Goal: Task Accomplishment & Management: Use online tool/utility

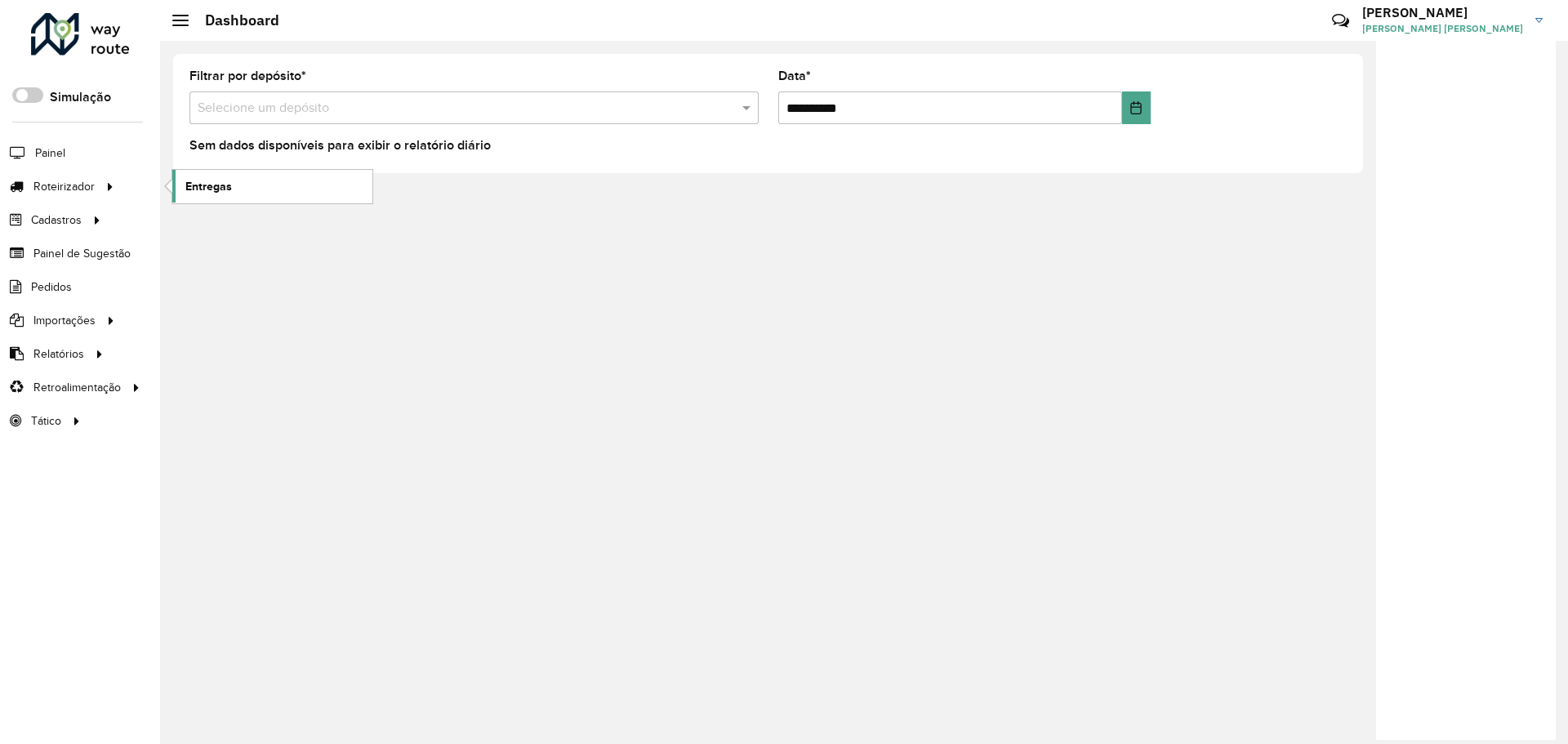
click at [232, 197] on link "Entregas" at bounding box center [272, 186] width 200 height 33
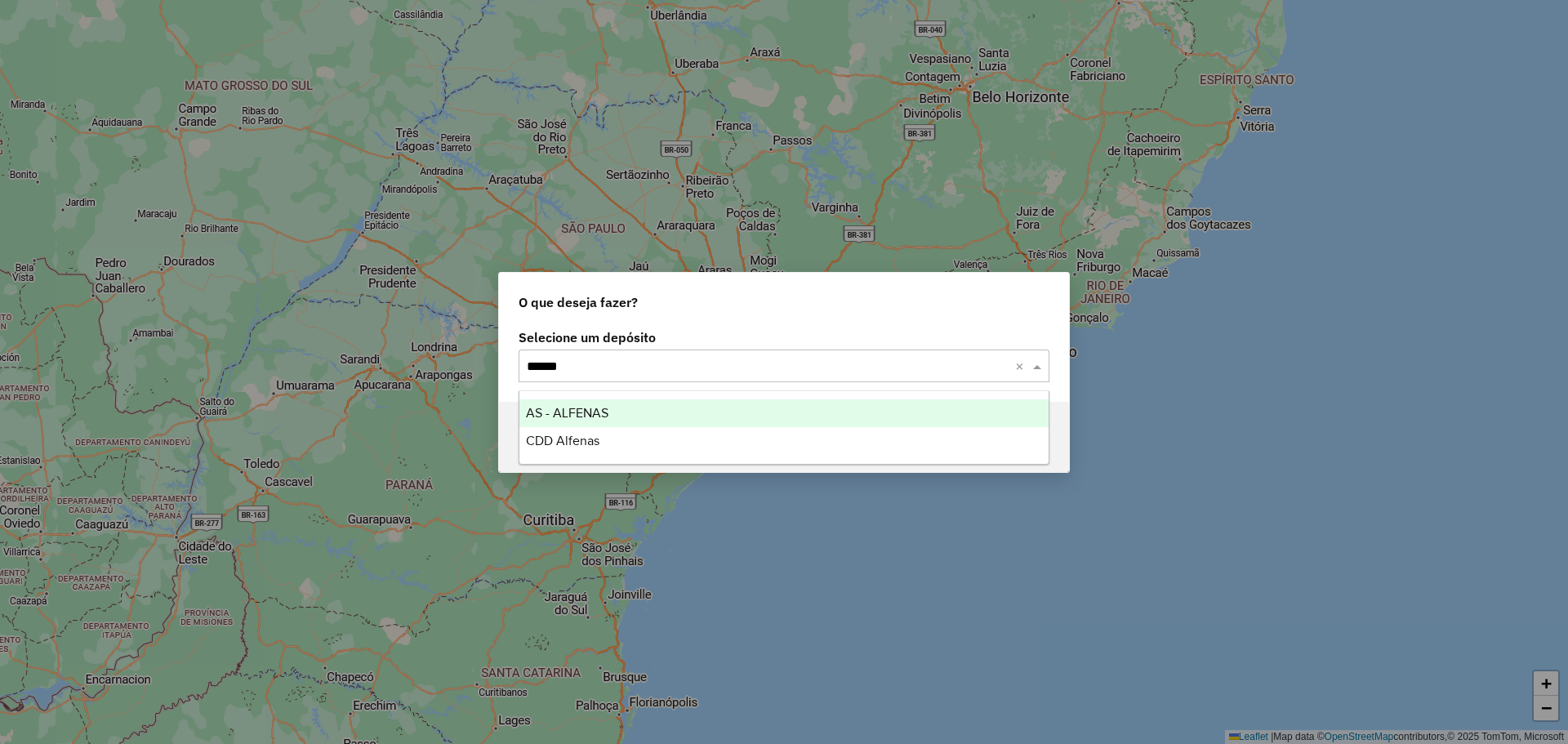
type input "*******"
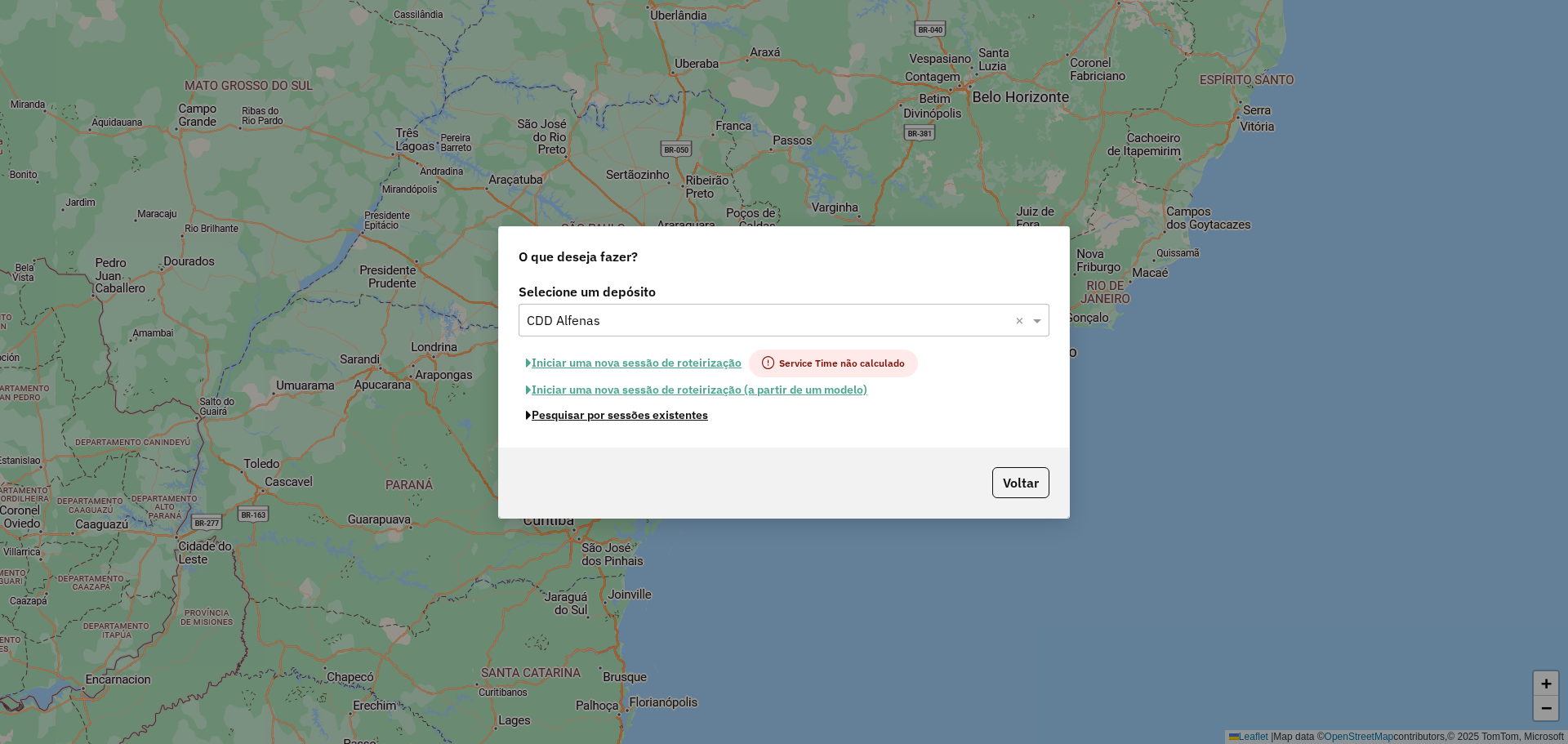
click at [672, 415] on button "Pesquisar por sessões existentes" at bounding box center [617, 415] width 197 height 25
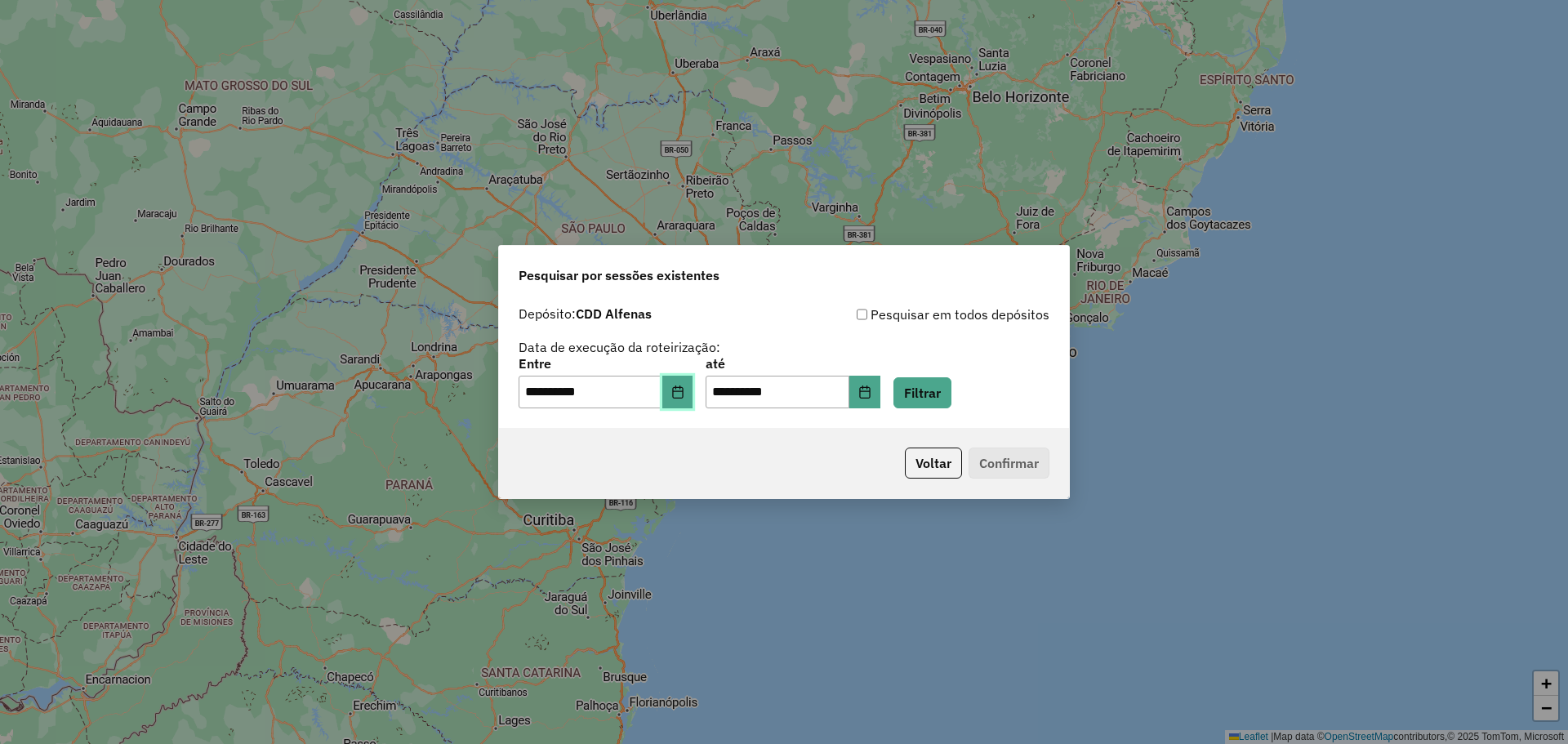
click at [693, 386] on button "Choose Date" at bounding box center [677, 392] width 31 height 33
click at [943, 392] on button "Filtrar" at bounding box center [923, 393] width 58 height 31
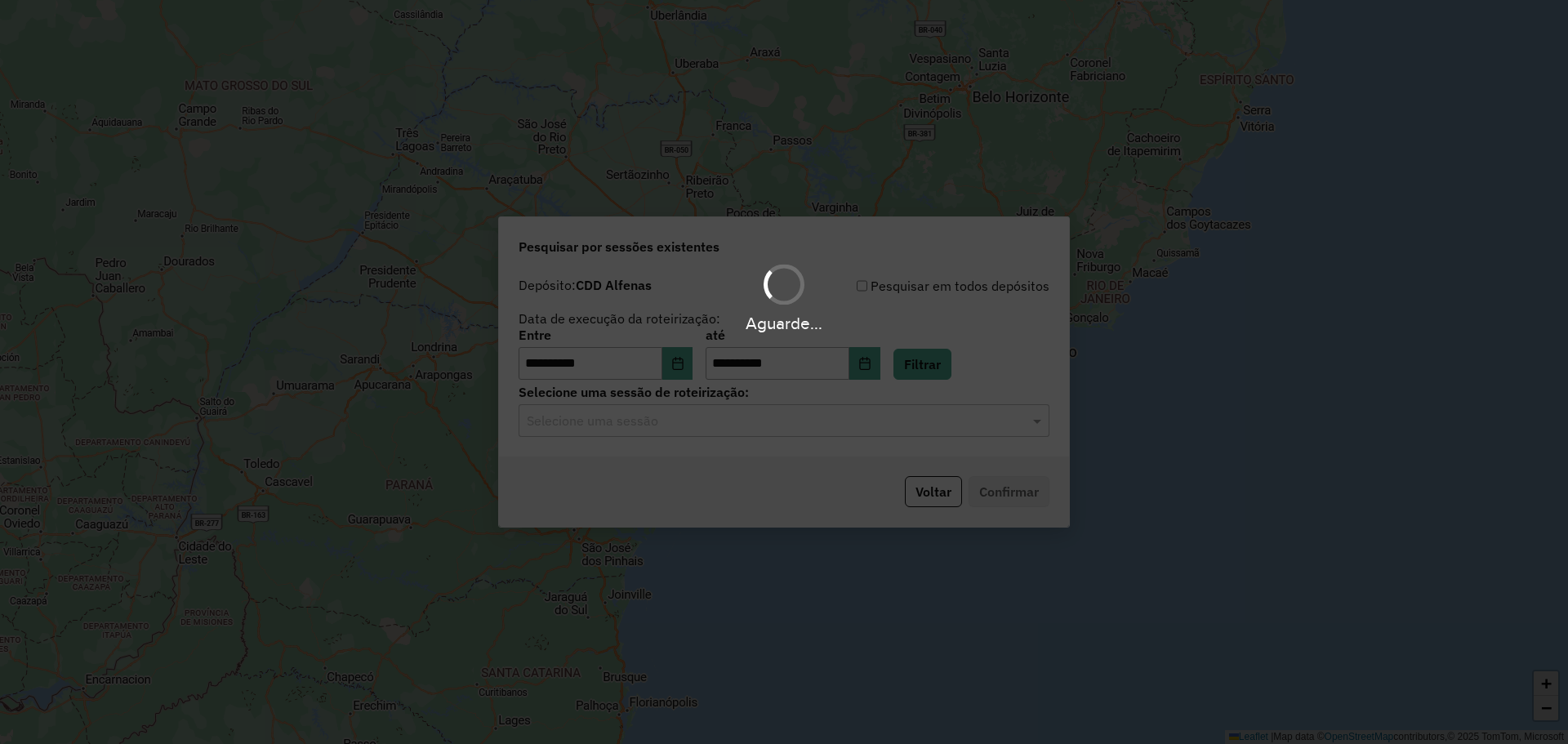
click at [726, 426] on div "Aguarde..." at bounding box center [784, 372] width 1568 height 744
click at [724, 426] on hb-app "**********" at bounding box center [784, 372] width 1568 height 744
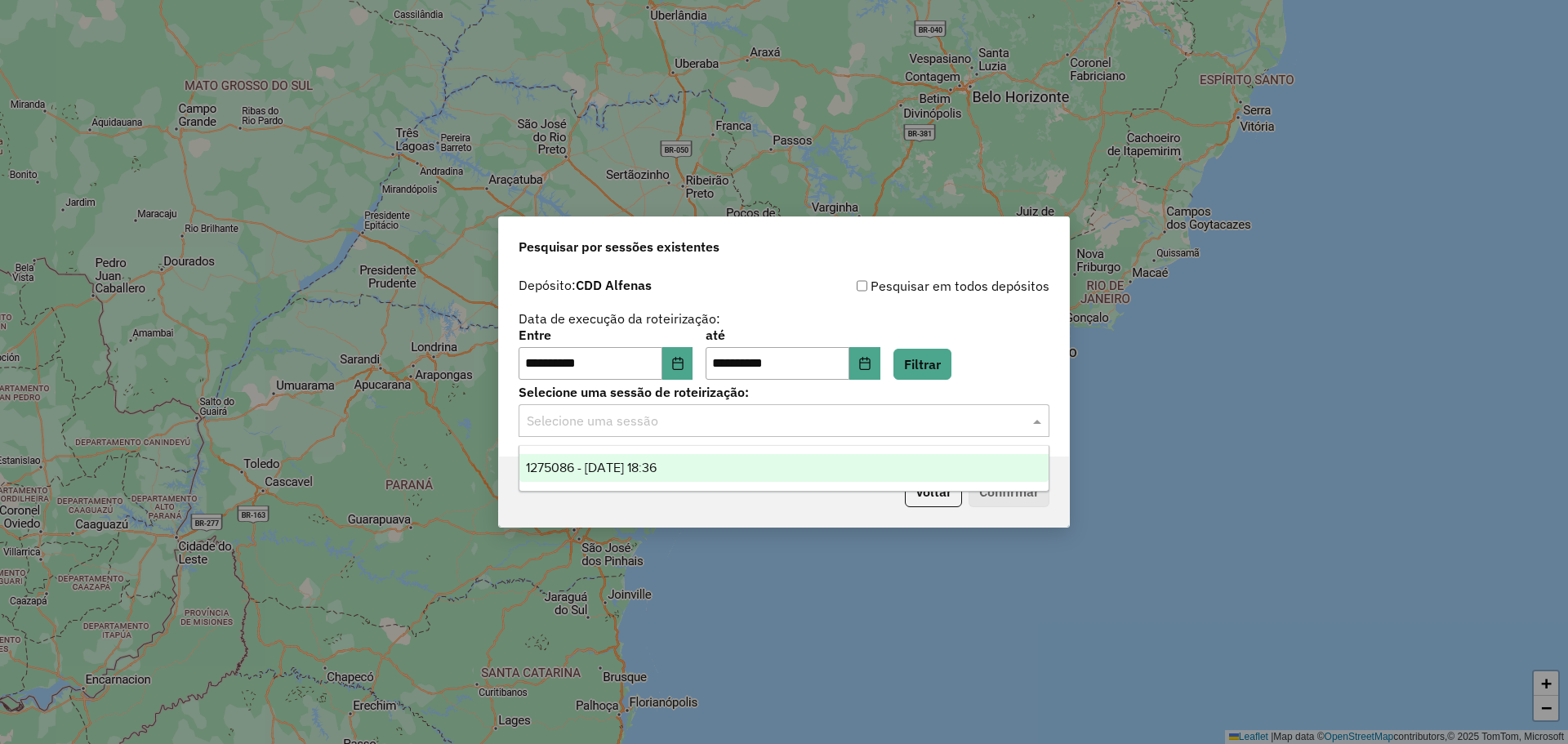
drag, startPoint x: 721, startPoint y: 425, endPoint x: 709, endPoint y: 453, distance: 30.5
click at [719, 425] on input "text" at bounding box center [767, 421] width 482 height 20
drag, startPoint x: 707, startPoint y: 466, endPoint x: 969, endPoint y: 509, distance: 265.5
click at [714, 467] on div "1275086 - 13/09/2025 18:36" at bounding box center [784, 469] width 530 height 28
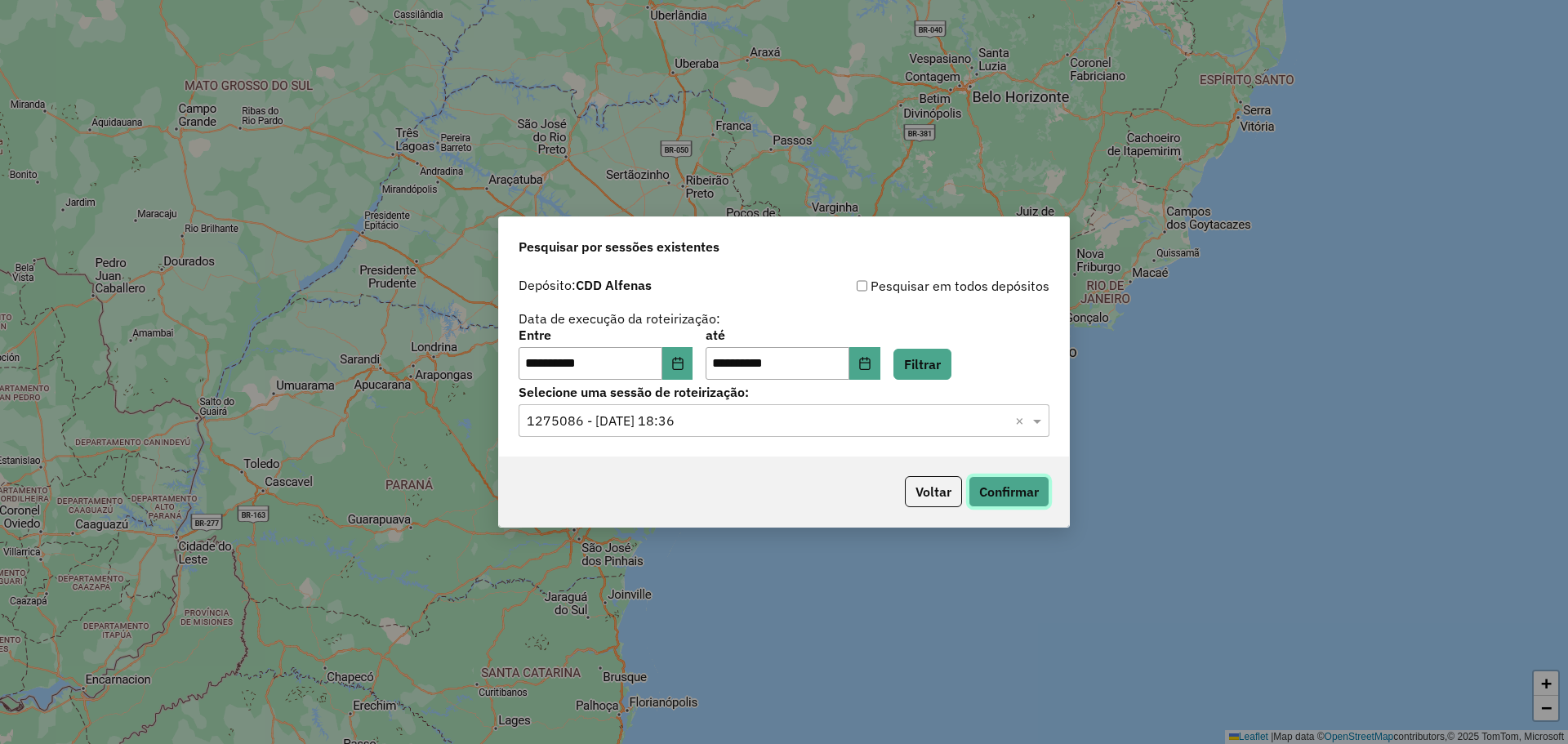
click at [1002, 497] on button "Confirmar" at bounding box center [1009, 491] width 81 height 31
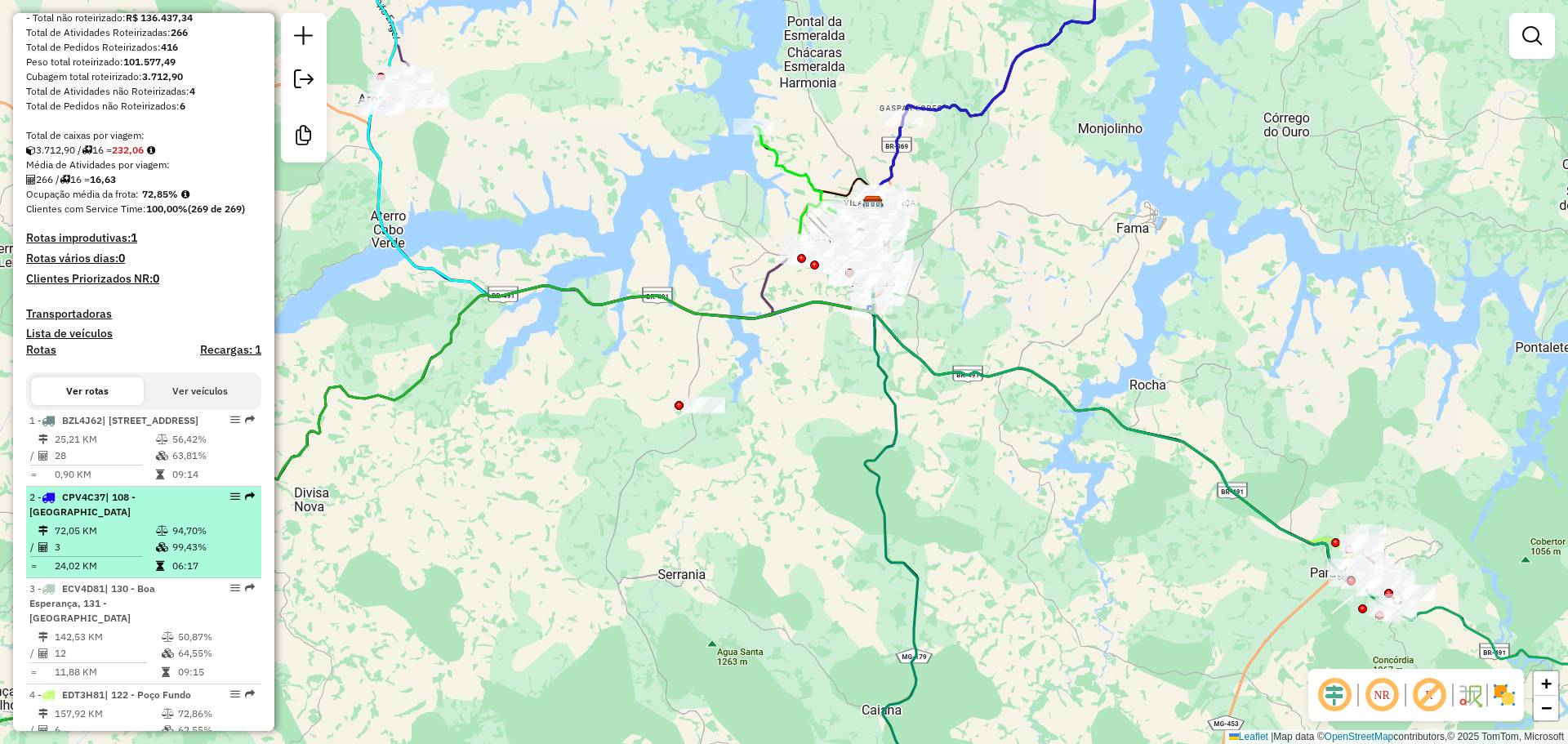
scroll to position [409, 0]
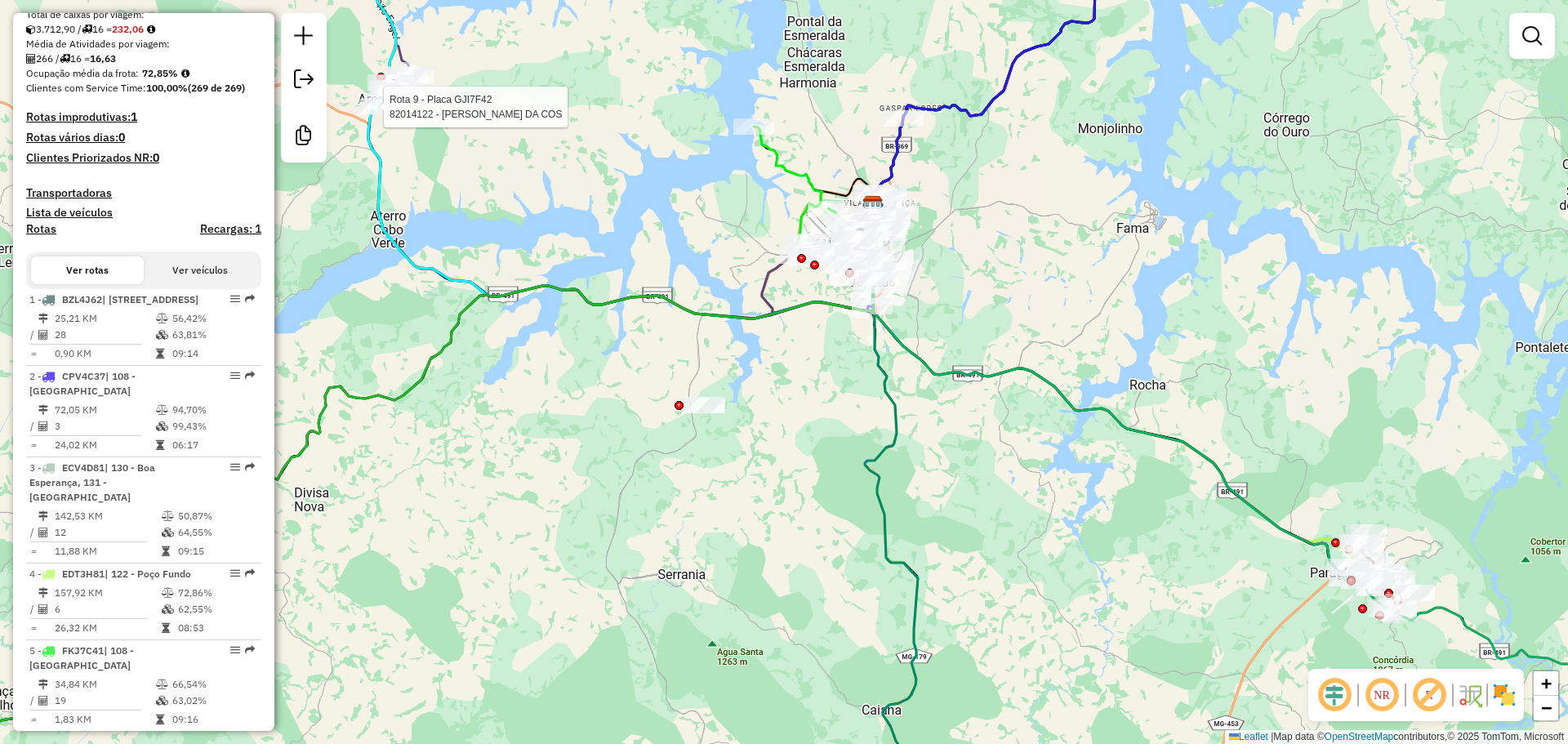
select select "**********"
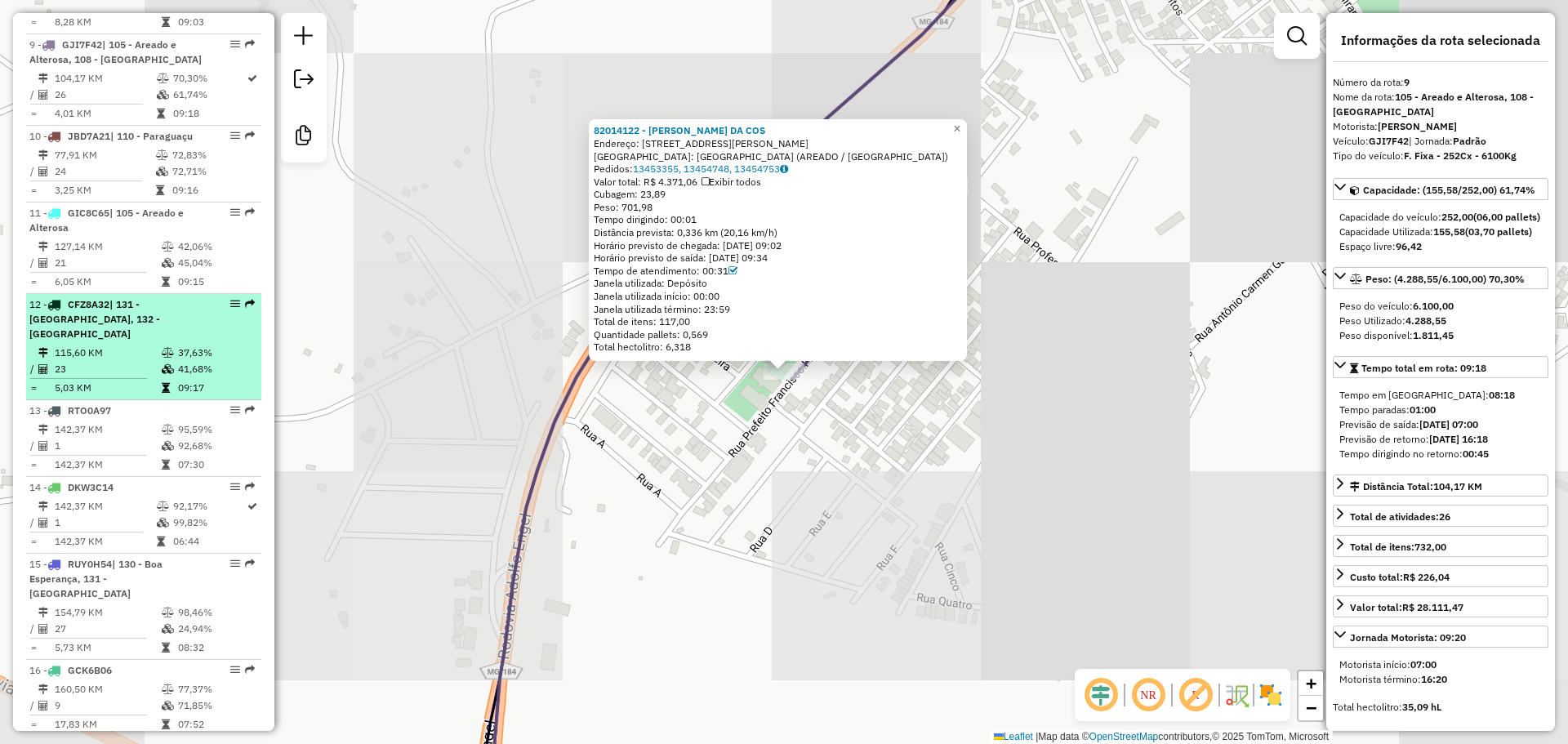
scroll to position [1432, 0]
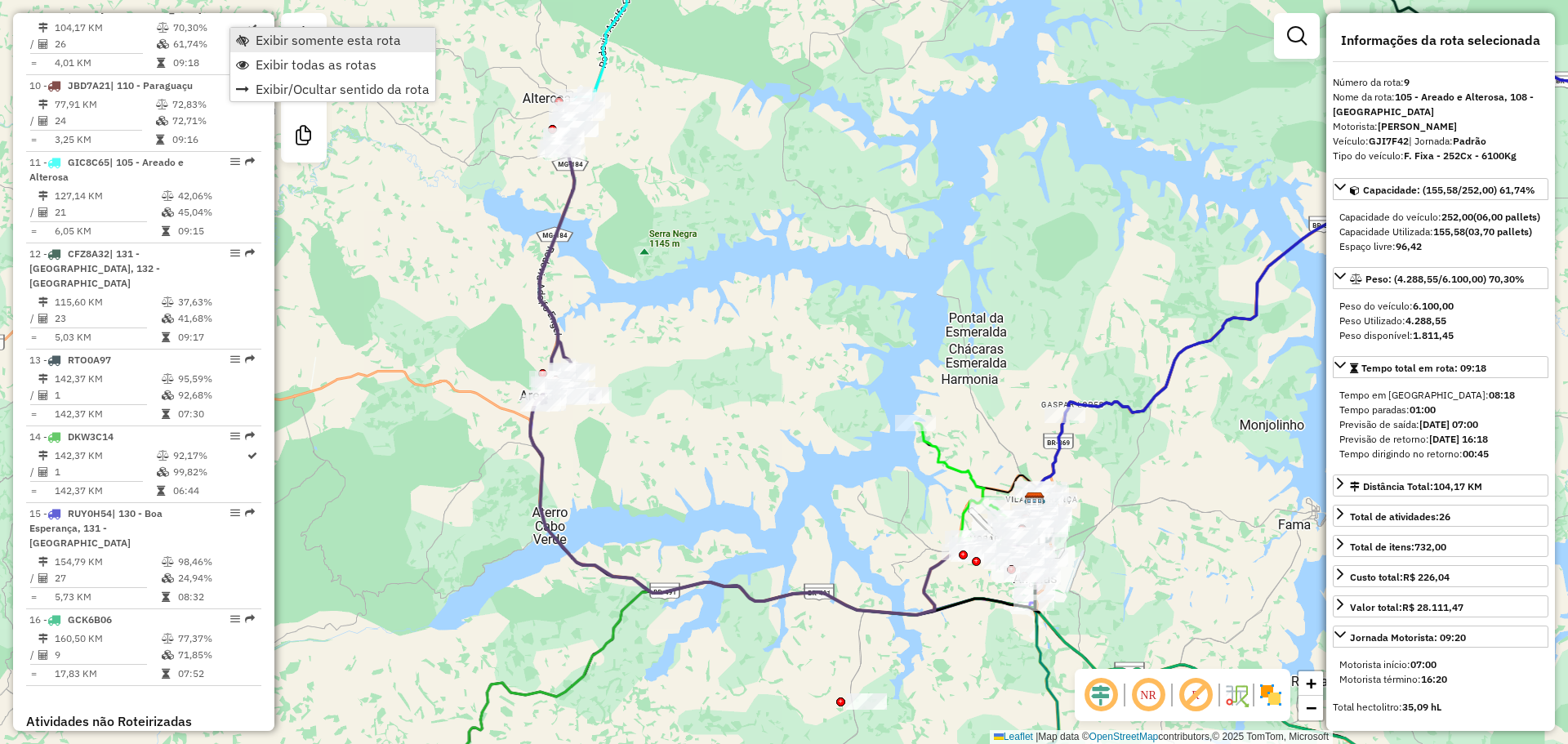
click at [257, 45] on span "Exibir somente esta rota" at bounding box center [328, 40] width 146 height 13
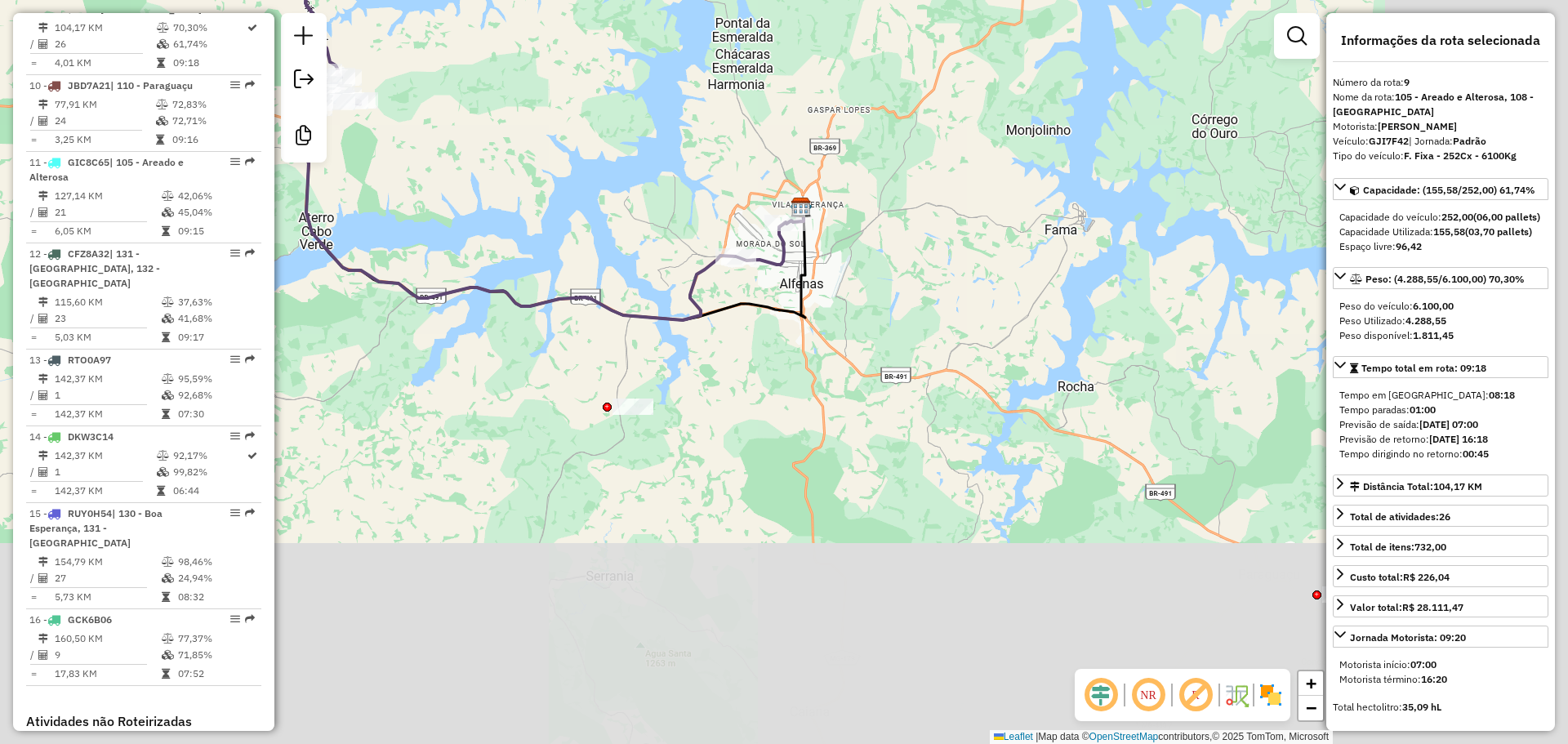
drag, startPoint x: 859, startPoint y: 580, endPoint x: 625, endPoint y: 285, distance: 376.5
click at [625, 285] on div "Janela de atendimento Grade de atendimento Capacidade Transportadoras Veículos …" at bounding box center [784, 372] width 1568 height 744
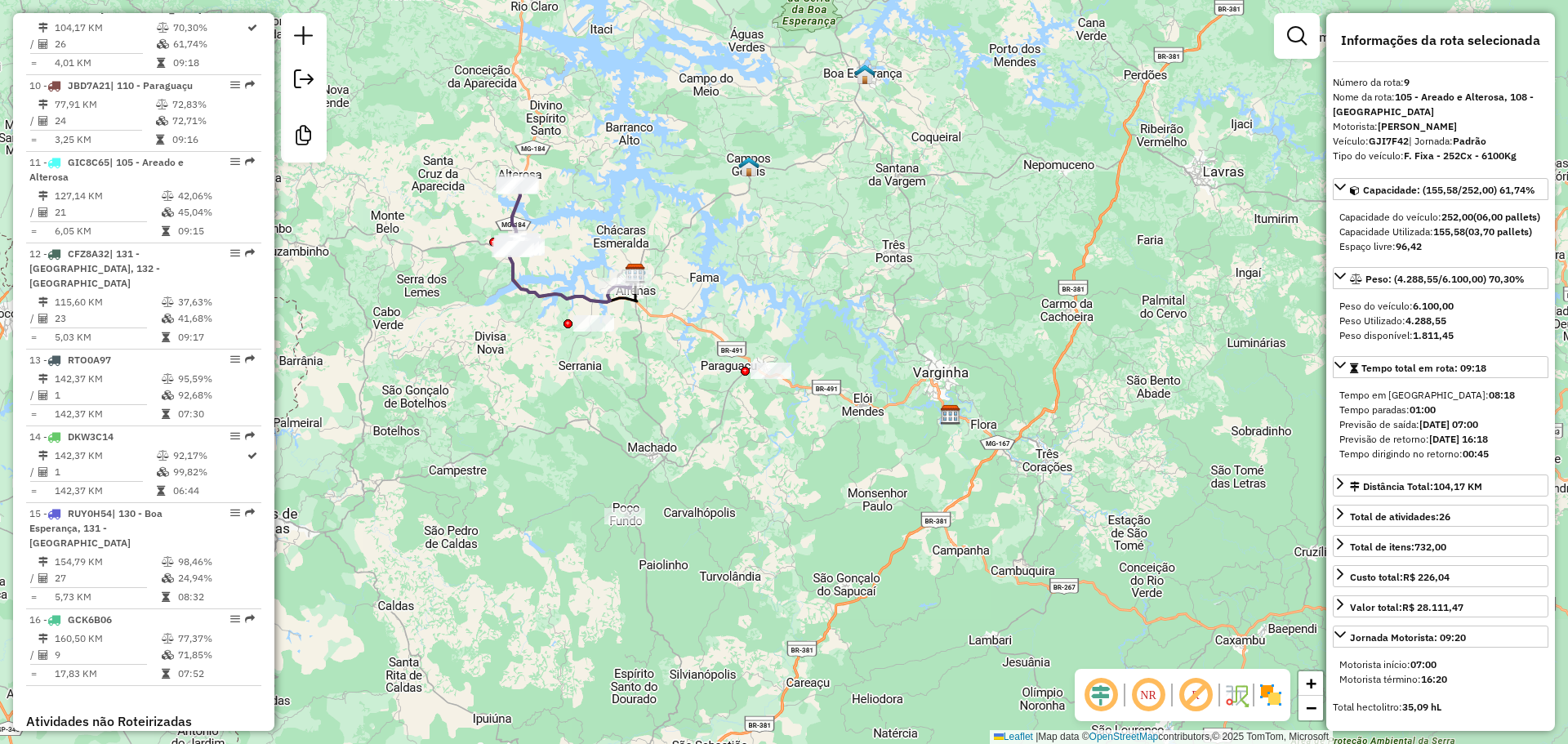
drag, startPoint x: 913, startPoint y: 676, endPoint x: 698, endPoint y: 423, distance: 332.0
click at [698, 422] on div "Janela de atendimento Grade de atendimento Capacidade Transportadoras Veículos …" at bounding box center [784, 372] width 1568 height 744
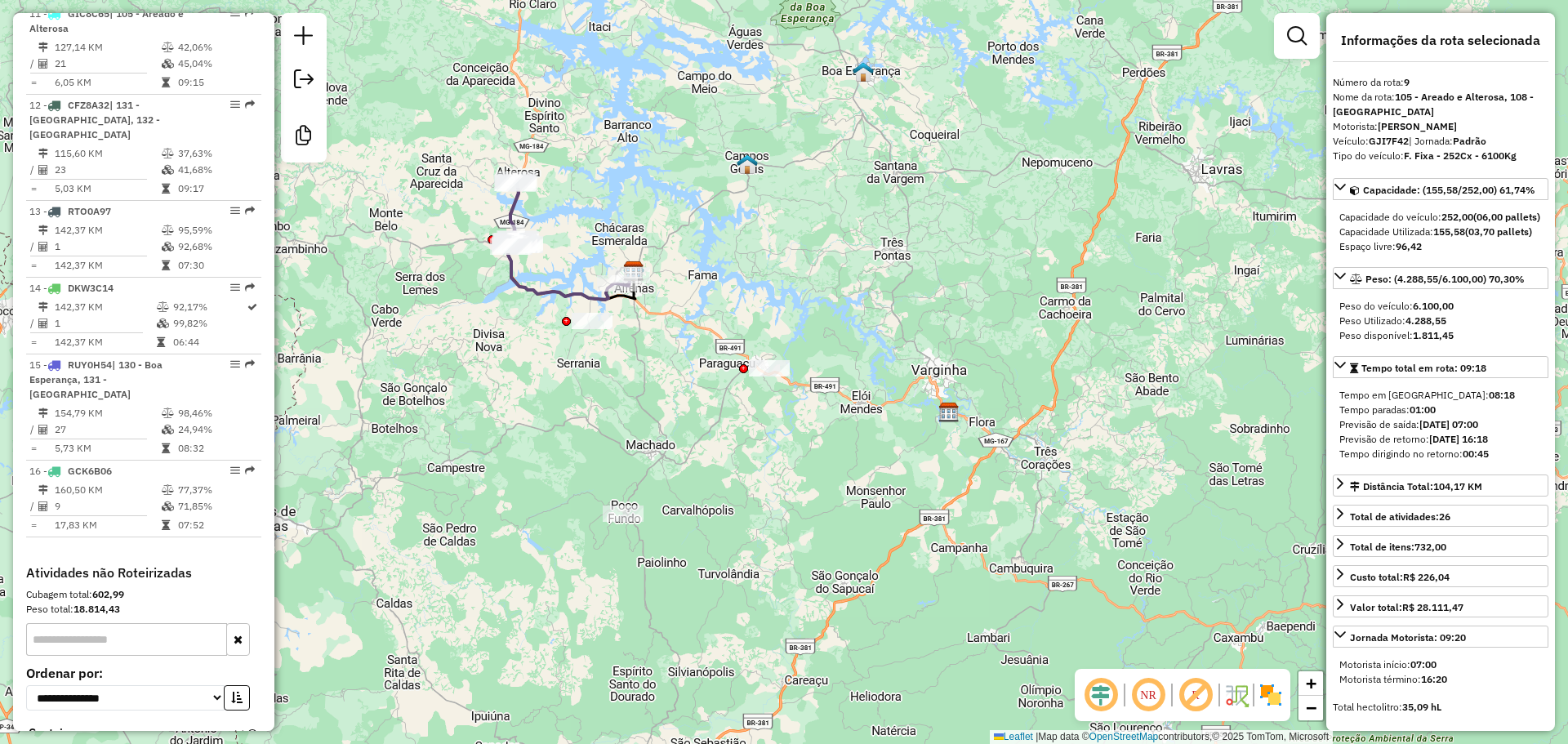
scroll to position [1818, 0]
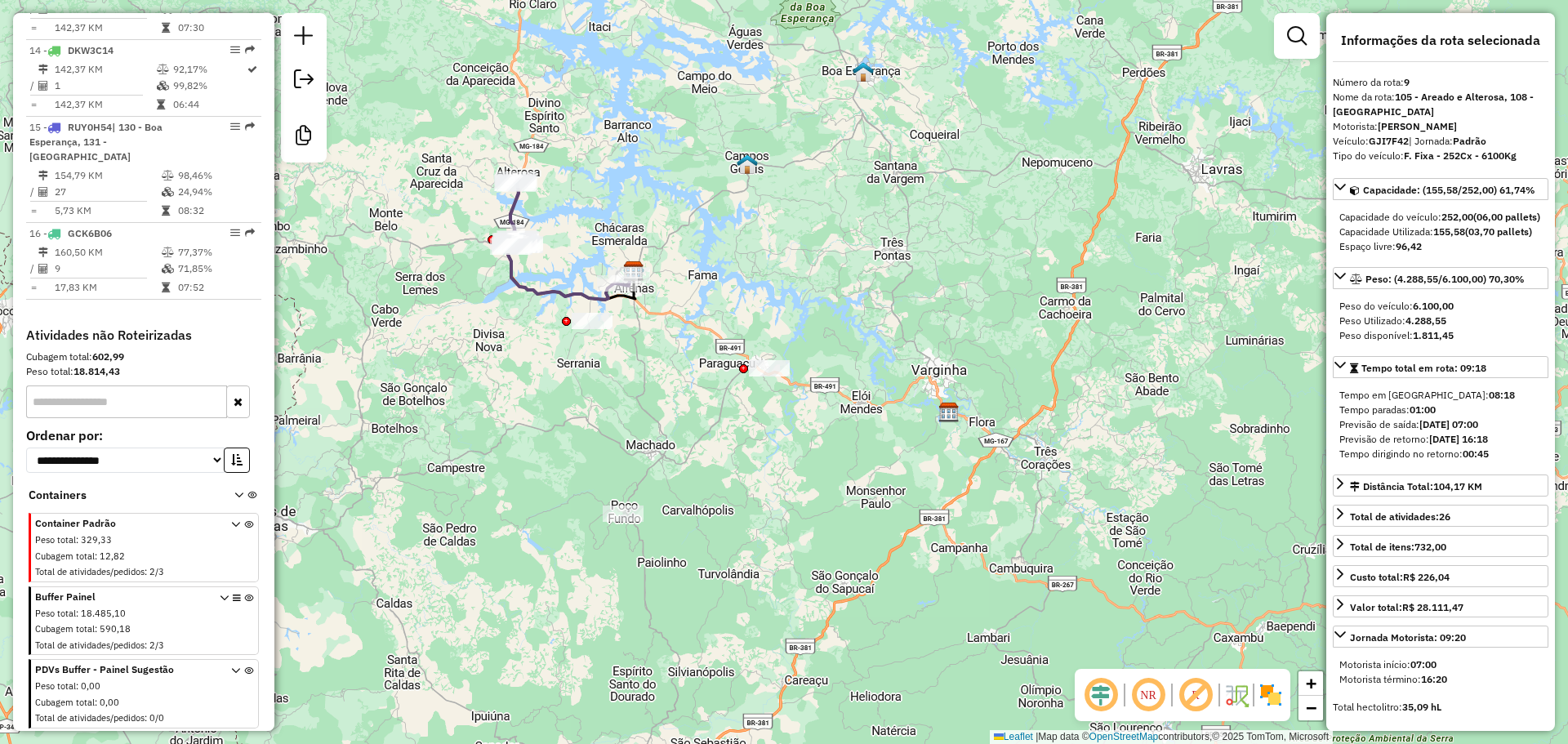
click at [244, 671] on icon at bounding box center [249, 697] width 9 height 61
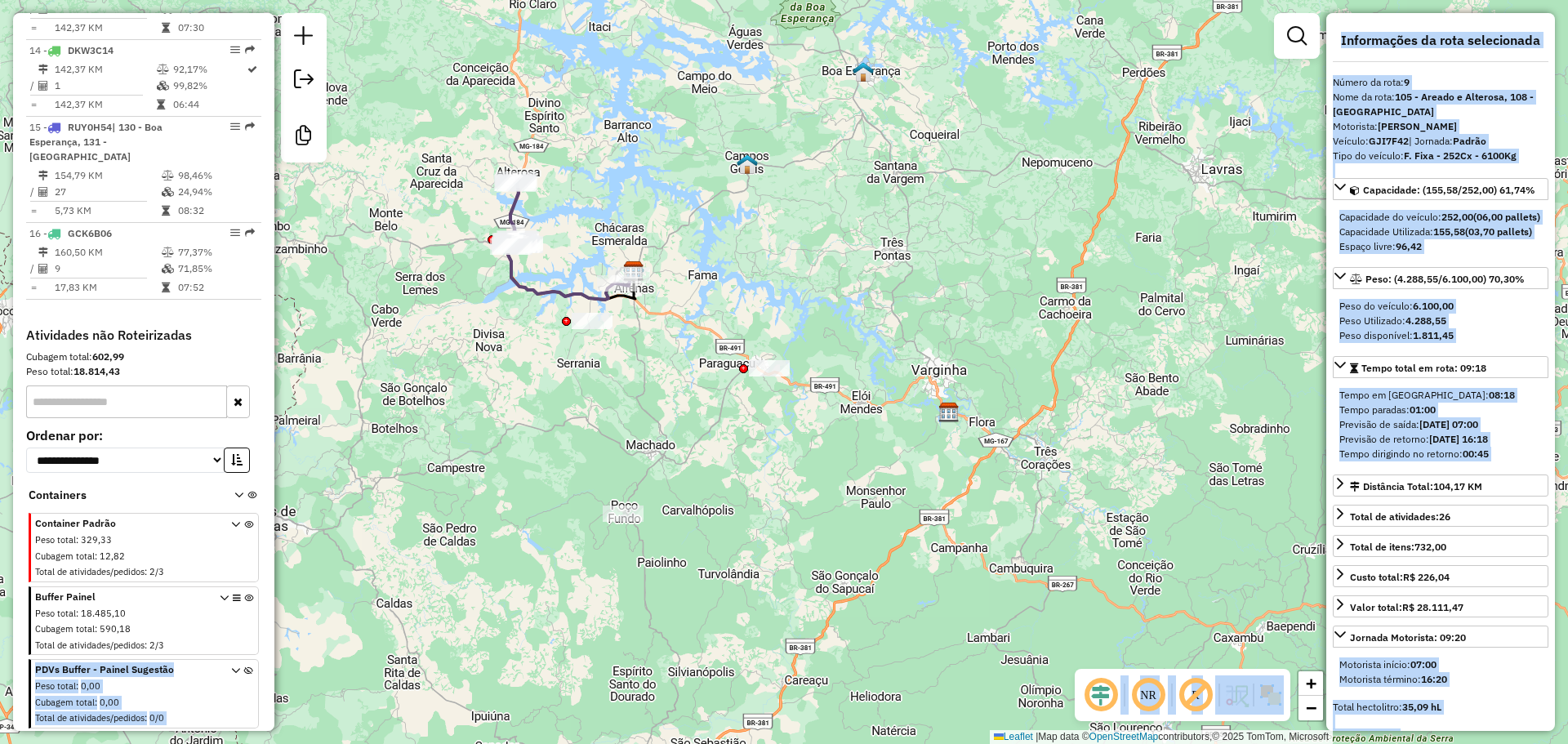
drag, startPoint x: 245, startPoint y: 597, endPoint x: -66, endPoint y: 605, distance: 311.1
click at [0, 605] on html "Aguarde... Pop-up bloqueado! Seu navegador bloqueou automáticamente a abertura …" at bounding box center [784, 372] width 1568 height 744
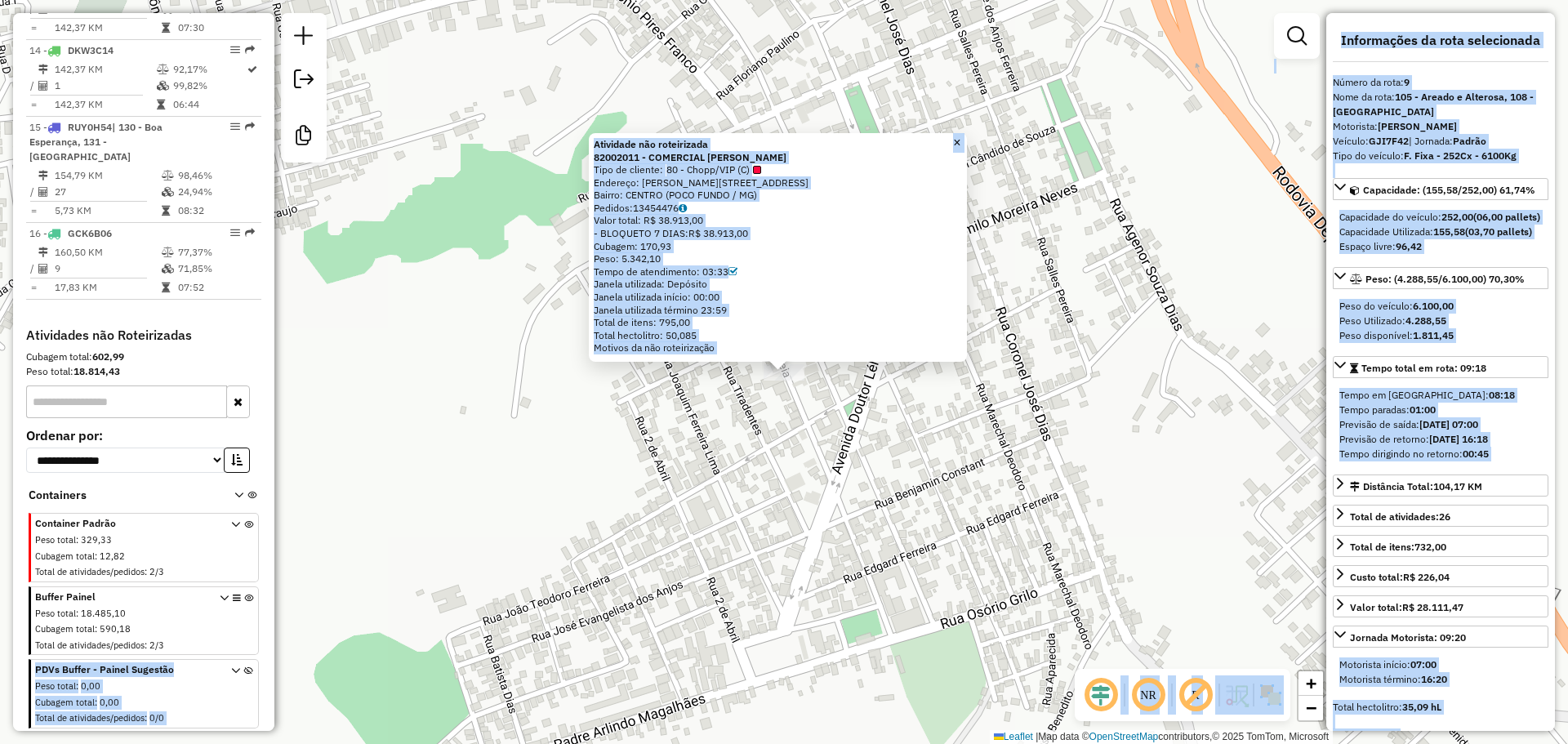
drag, startPoint x: 901, startPoint y: 495, endPoint x: 1067, endPoint y: 473, distance: 167.5
click at [907, 494] on div "Atividade não roteirizada 82002011 - COMERCIAL JOAO OLINT Tipo de cliente: 80 -…" at bounding box center [784, 372] width 1568 height 744
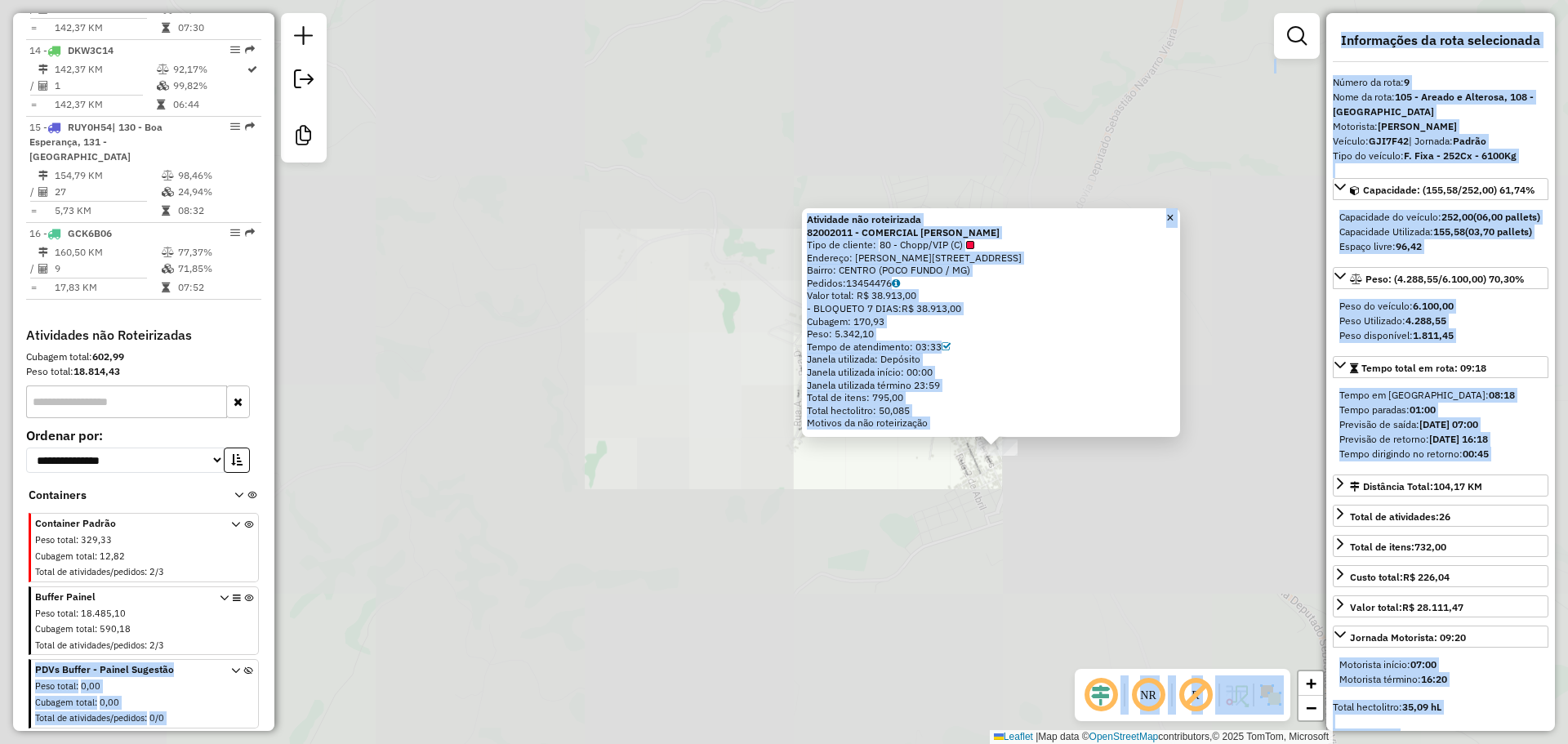
click at [1124, 528] on div "Atividade não roteirizada 82002011 - COMERCIAL JOAO OLINT Tipo de cliente: 80 -…" at bounding box center [784, 372] width 1568 height 744
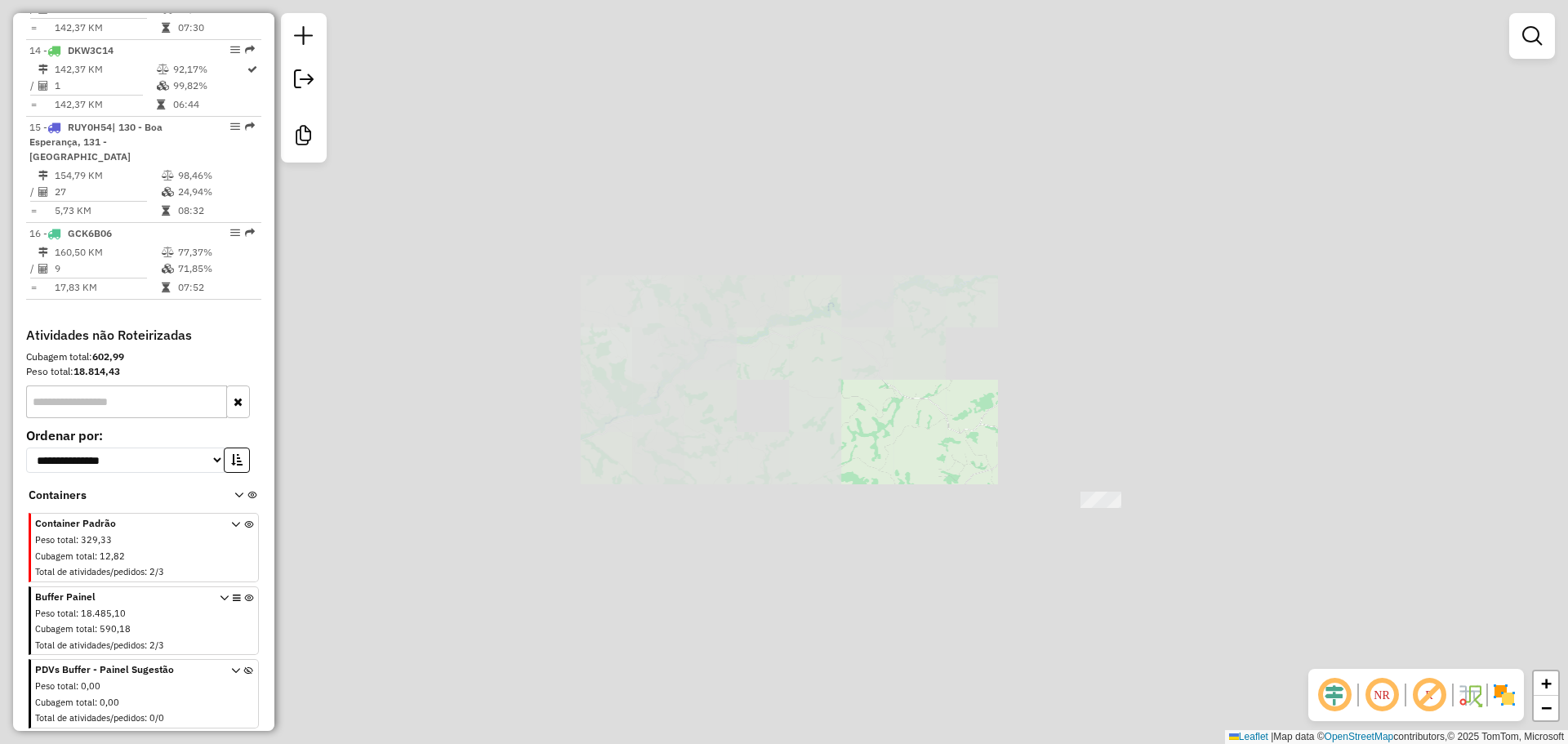
drag, startPoint x: 1179, startPoint y: 520, endPoint x: 513, endPoint y: 566, distance: 667.6
click at [513, 566] on div "Janela de atendimento Grade de atendimento Capacidade Transportadoras Veículos …" at bounding box center [784, 372] width 1568 height 744
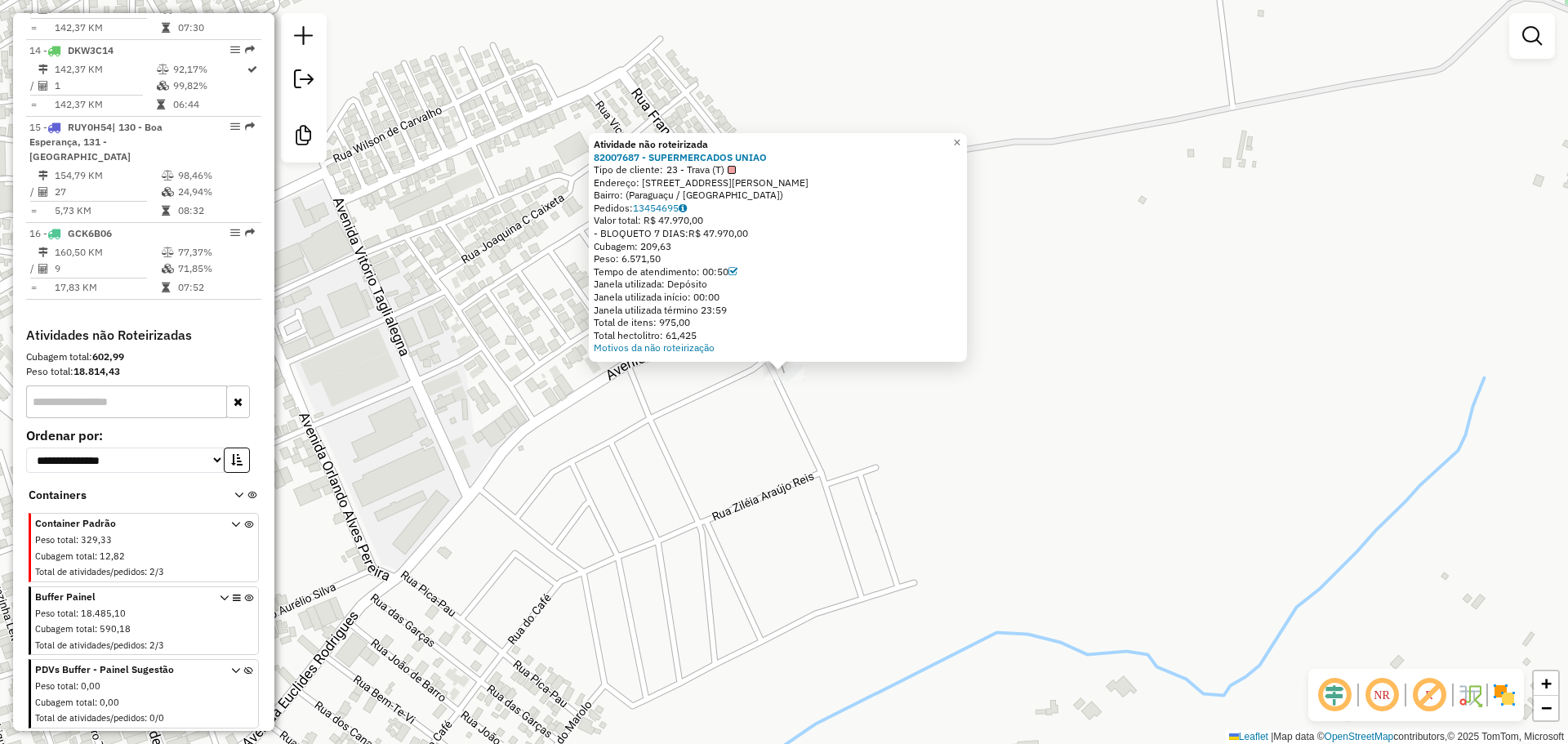
click at [822, 586] on div "Atividade não roteirizada 82007687 - SUPERMERCADOS UNIAO Tipo de cliente: 23 - …" at bounding box center [784, 372] width 1568 height 744
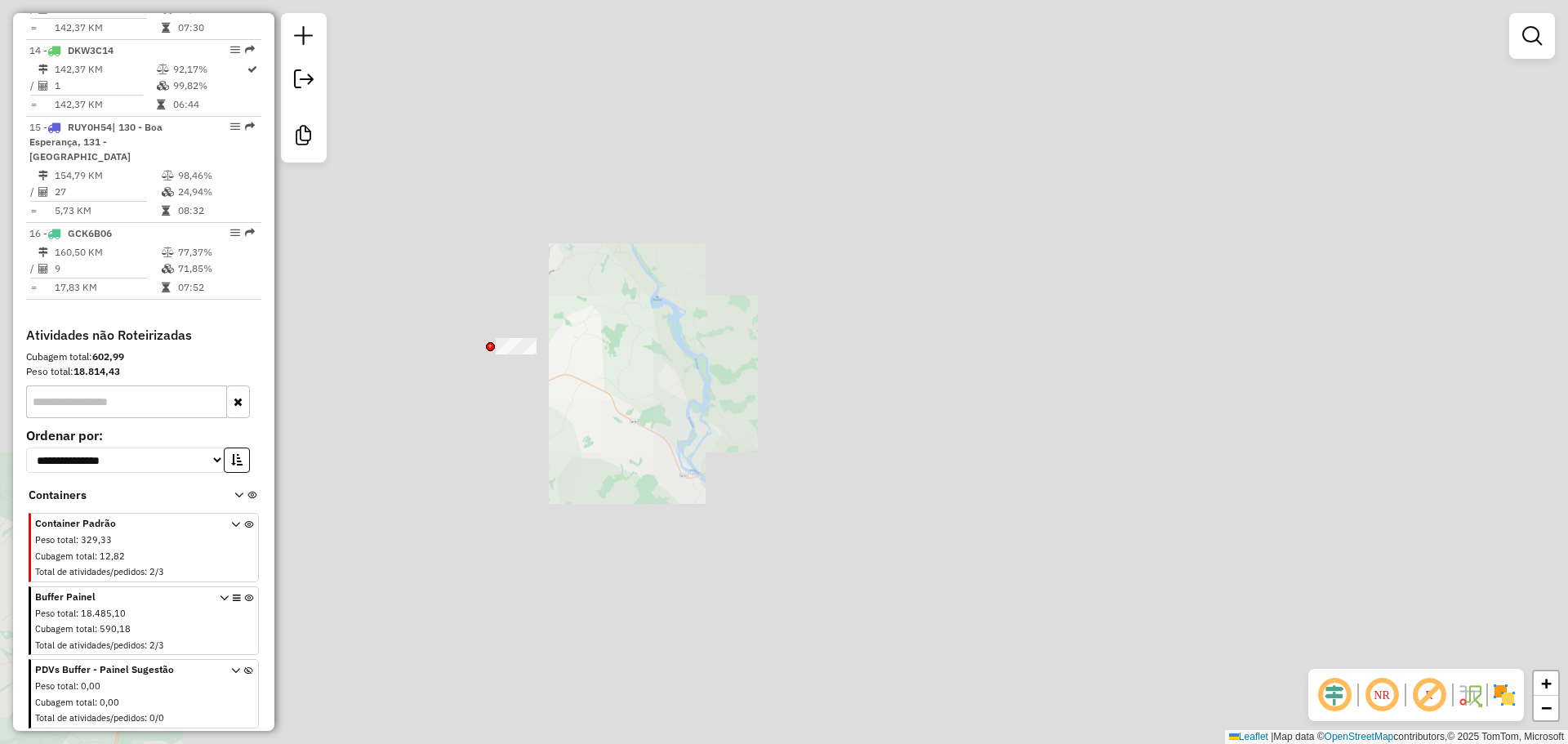
drag, startPoint x: 473, startPoint y: 374, endPoint x: 1099, endPoint y: 521, distance: 643.0
click at [1101, 521] on div "Janela de atendimento Grade de atendimento Capacidade Transportadoras Veículos …" at bounding box center [784, 372] width 1568 height 744
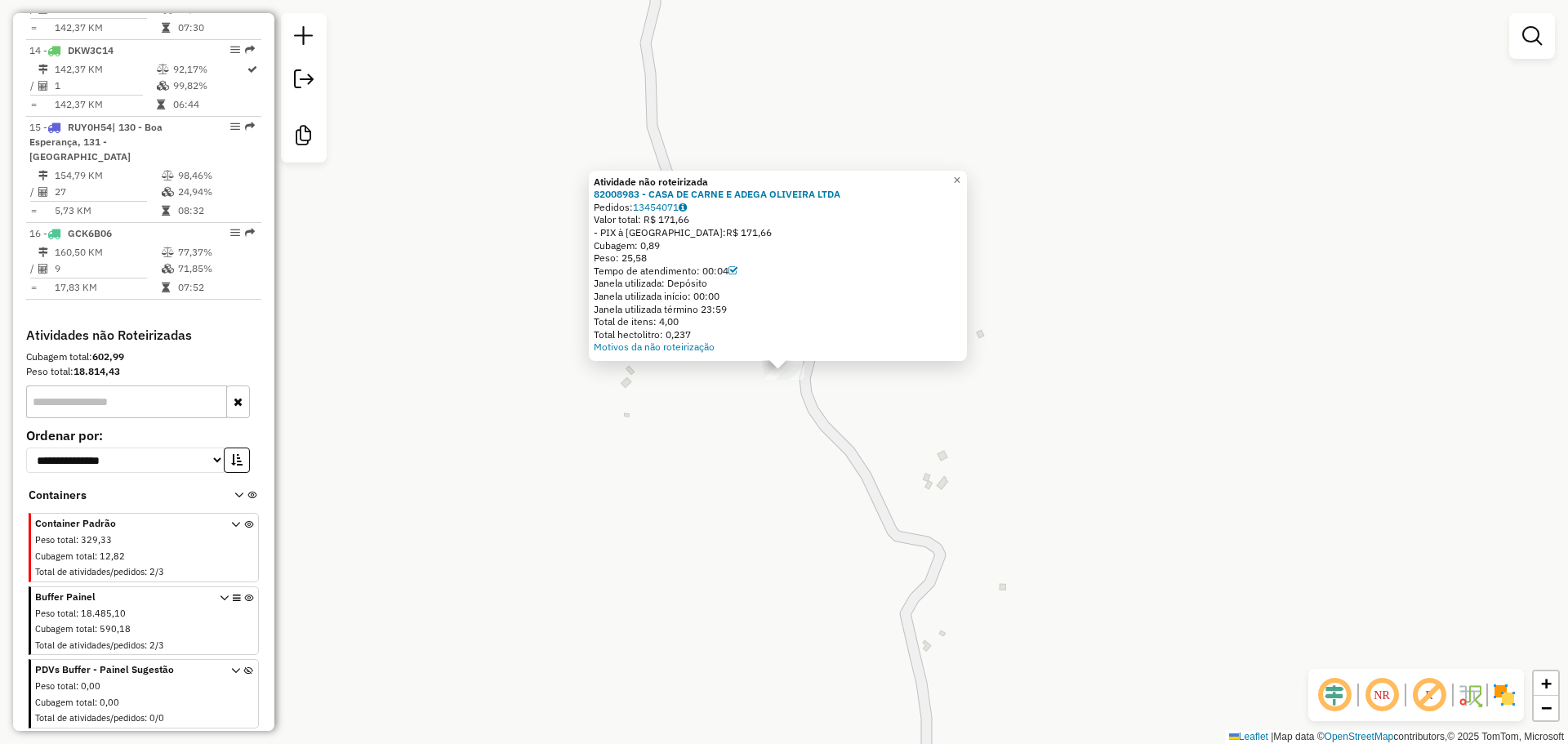
click at [822, 468] on div "Atividade não roteirizada 82008983 - CASA DE CARNE E ADEGA OLIVEIRA LTDA Pedido…" at bounding box center [784, 372] width 1568 height 744
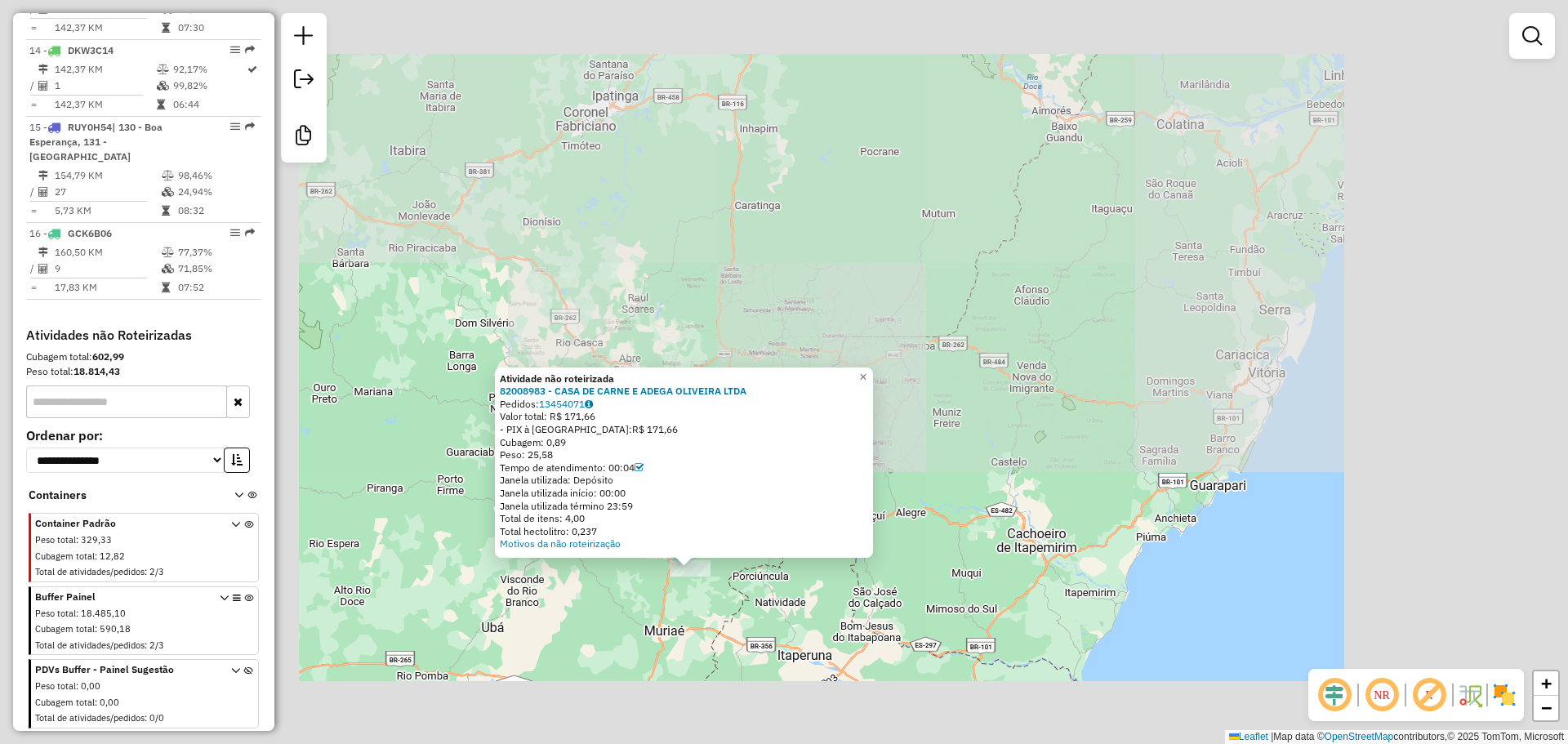
click at [686, 614] on div "Atividade não roteirizada 82008983 - CASA DE CARNE E ADEGA OLIVEIRA LTDA Pedido…" at bounding box center [784, 372] width 1568 height 744
